Goal: Find specific page/section: Find specific page/section

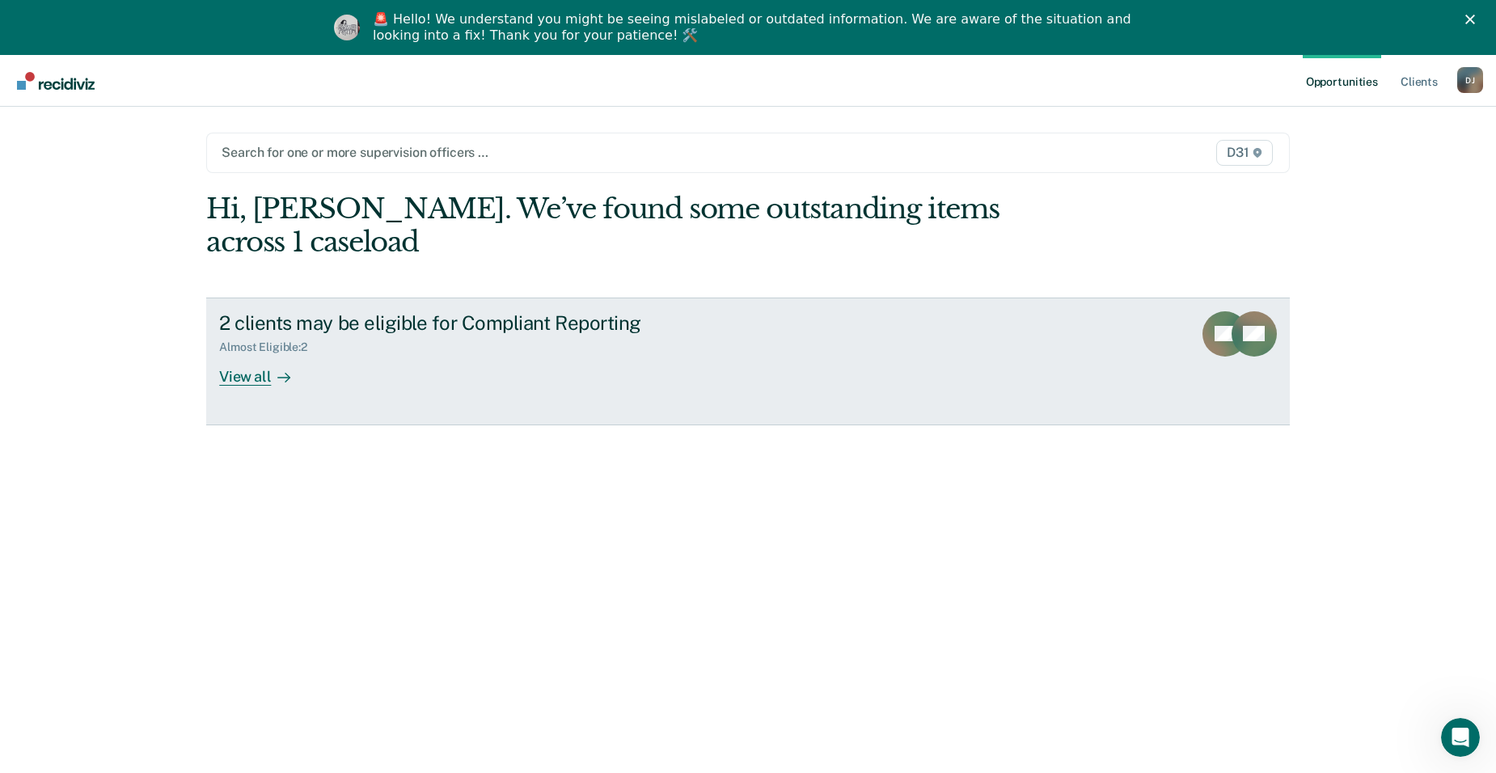
click at [261, 354] on div "View all" at bounding box center [264, 370] width 91 height 32
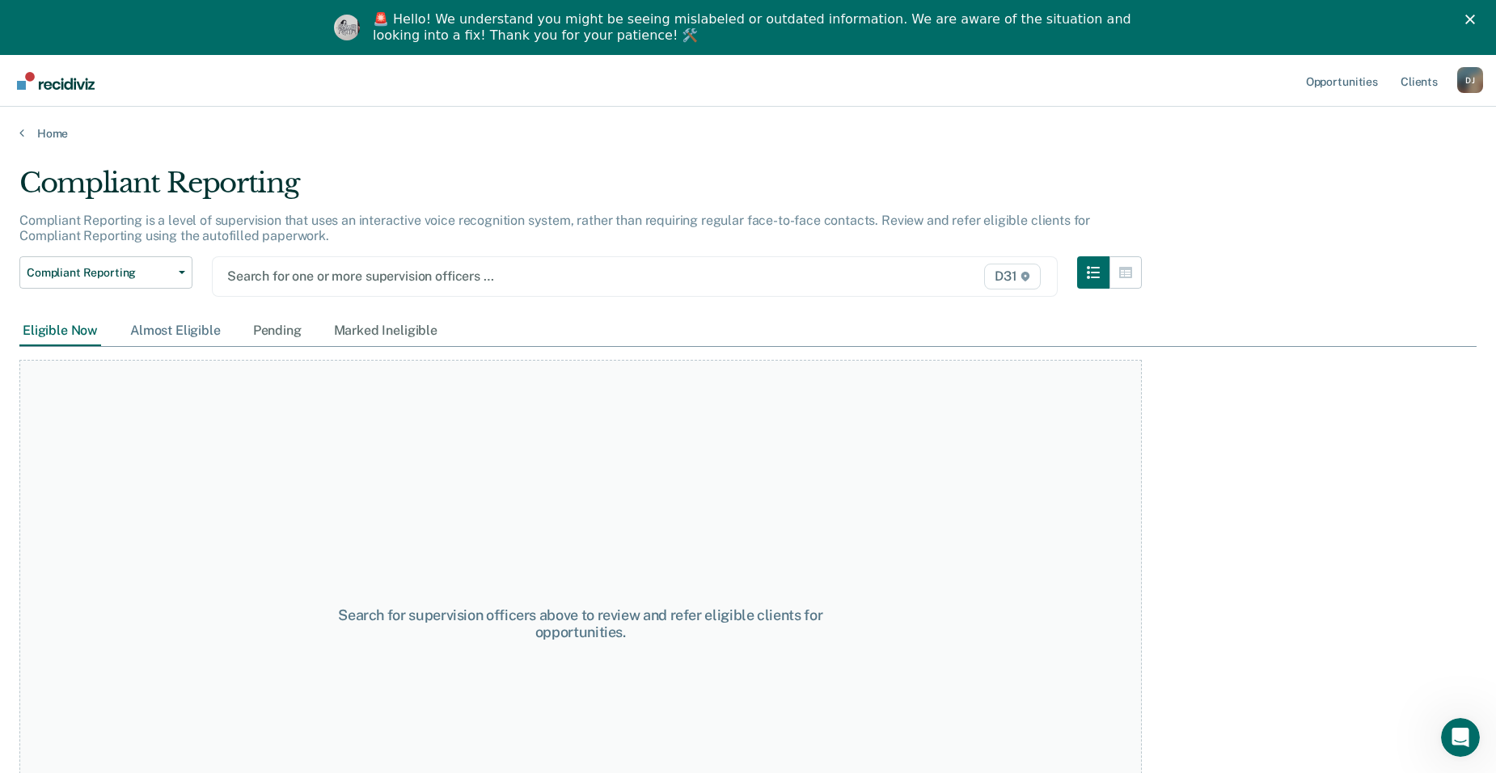
click at [156, 332] on div "Almost Eligible" at bounding box center [175, 331] width 97 height 30
click at [254, 335] on div "Pending" at bounding box center [277, 331] width 55 height 30
click at [376, 329] on div "Marked Ineligible" at bounding box center [386, 331] width 110 height 30
click at [280, 337] on div "Pending" at bounding box center [277, 331] width 55 height 30
click at [201, 332] on div "Almost Eligible" at bounding box center [175, 331] width 97 height 30
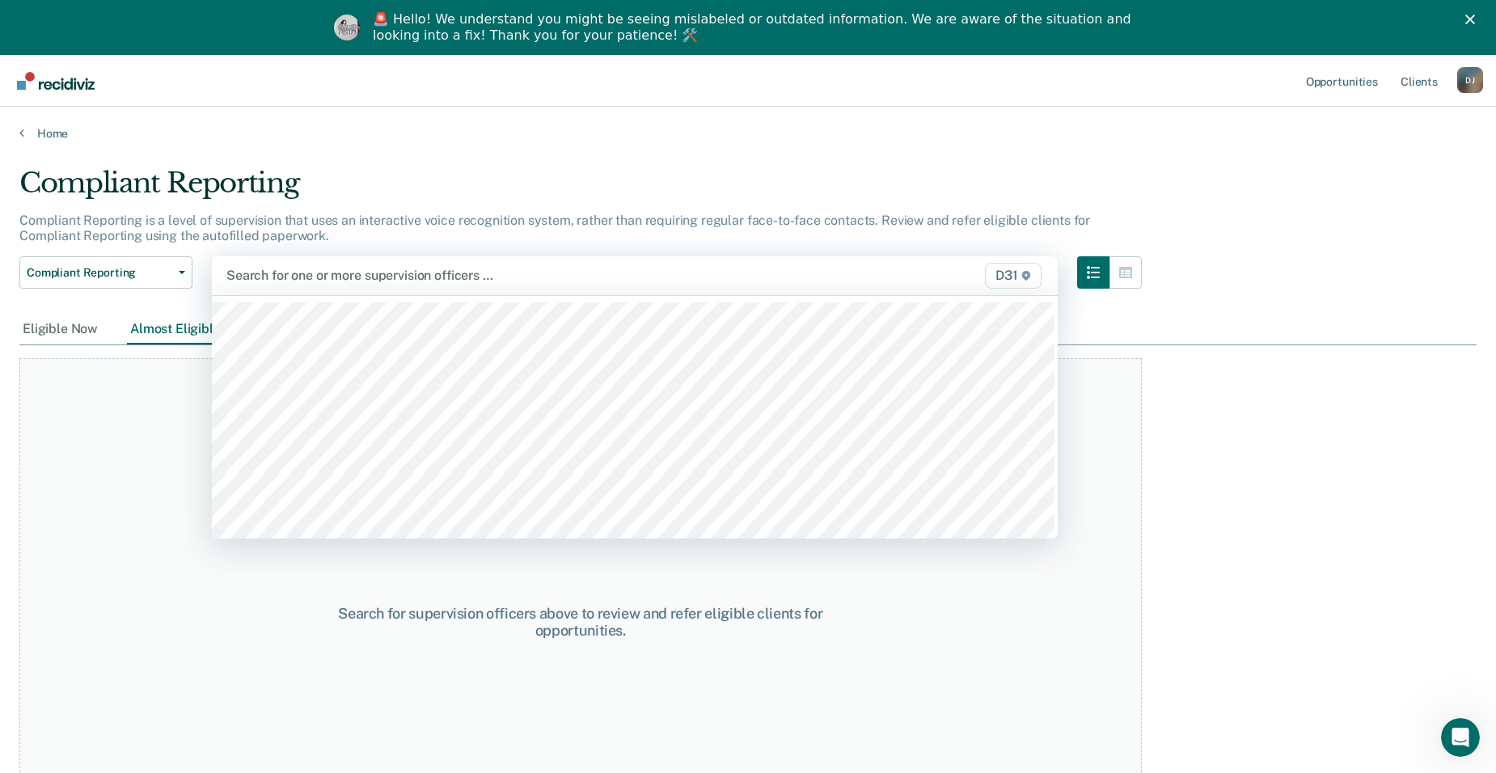
click at [894, 280] on div "D31" at bounding box center [921, 276] width 246 height 26
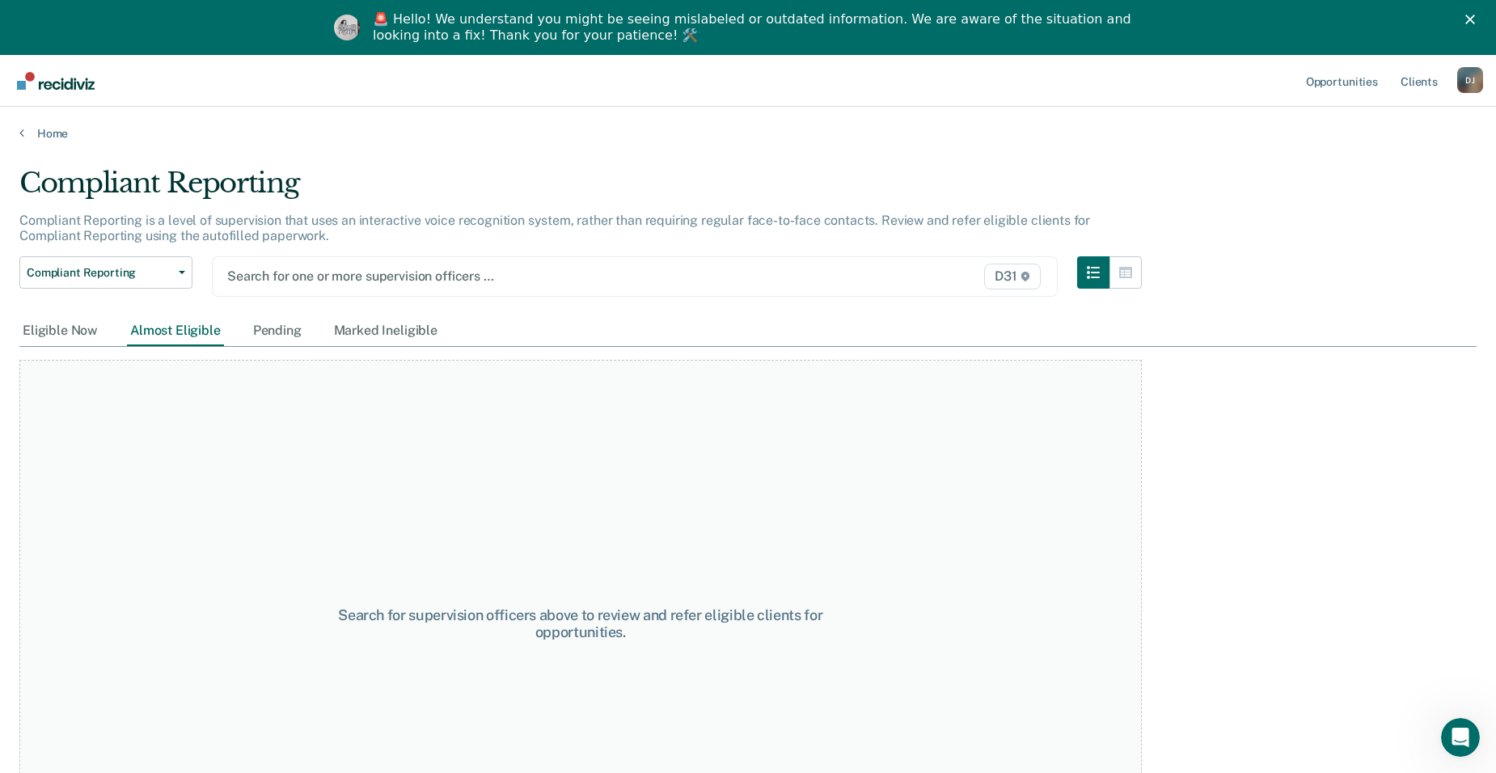
click at [827, 189] on div "Compliant Reporting" at bounding box center [580, 190] width 1123 height 46
click at [49, 129] on link "Home" at bounding box center [747, 133] width 1457 height 15
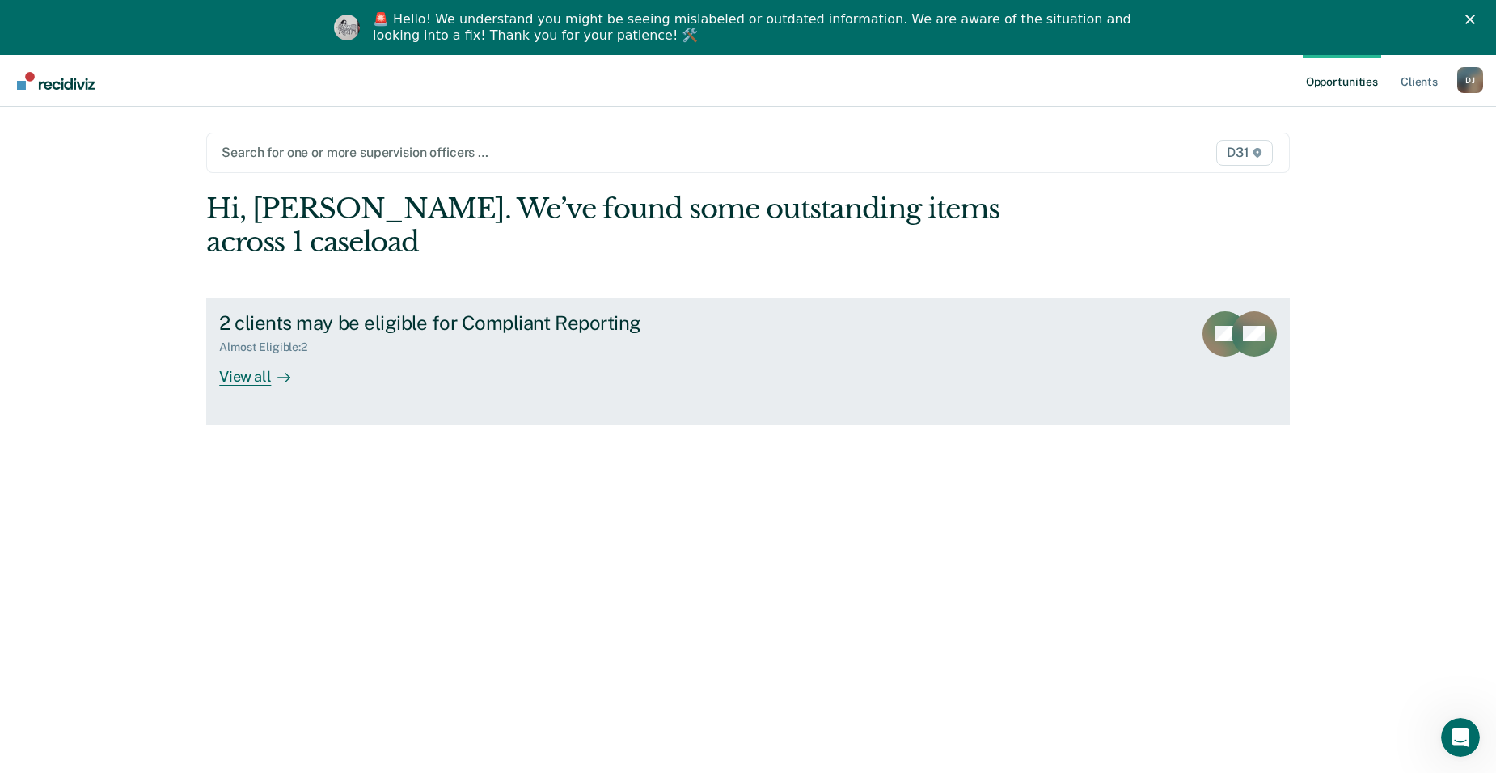
click at [239, 354] on div "View all" at bounding box center [264, 370] width 91 height 32
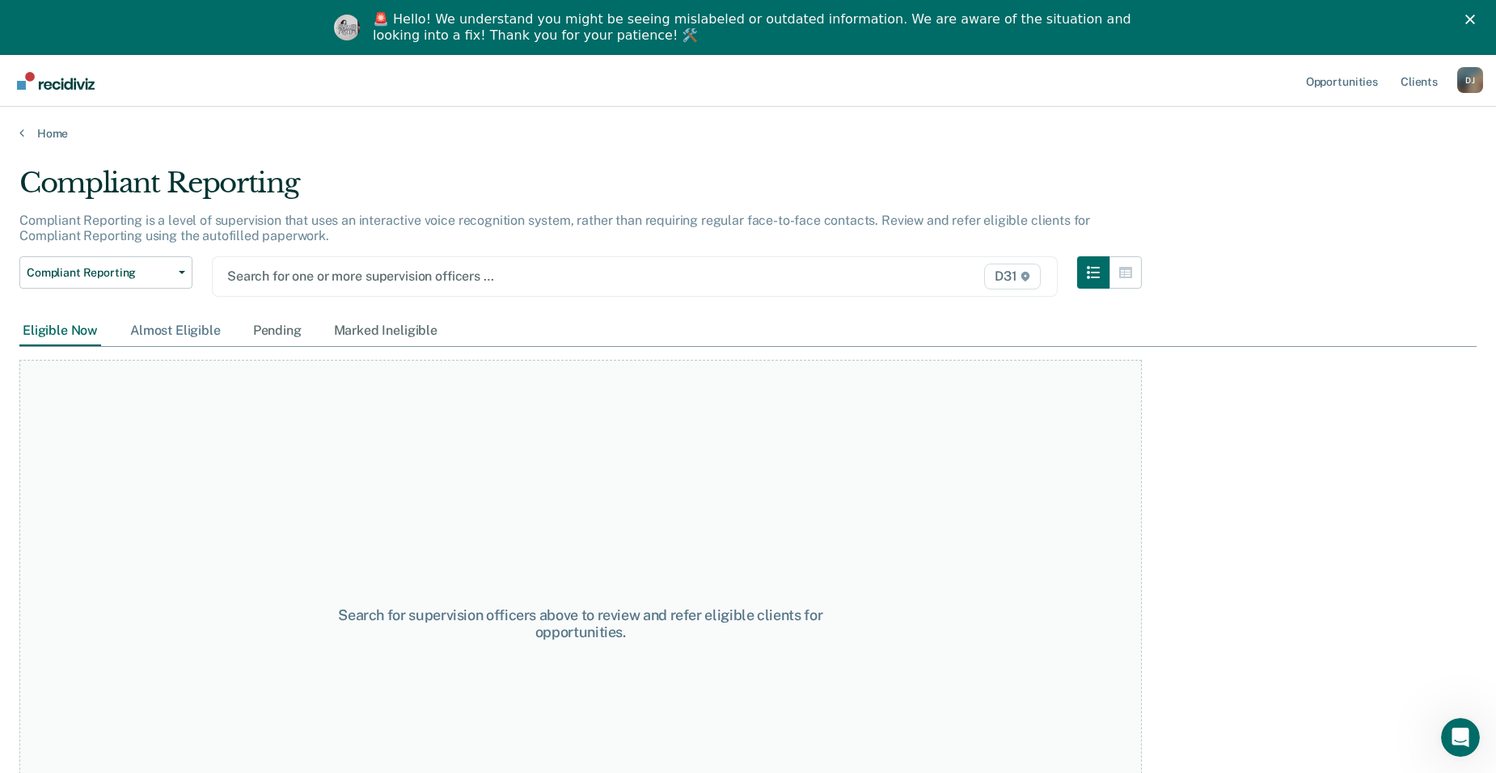
click at [154, 324] on div "Almost Eligible" at bounding box center [175, 331] width 97 height 30
click at [279, 328] on div "Pending" at bounding box center [277, 331] width 55 height 30
click at [375, 323] on div "Marked Ineligible" at bounding box center [386, 331] width 110 height 30
click at [162, 273] on span "Compliant Reporting" at bounding box center [100, 273] width 146 height 14
click at [33, 138] on link "Home" at bounding box center [747, 133] width 1457 height 15
